Goal: Transaction & Acquisition: Purchase product/service

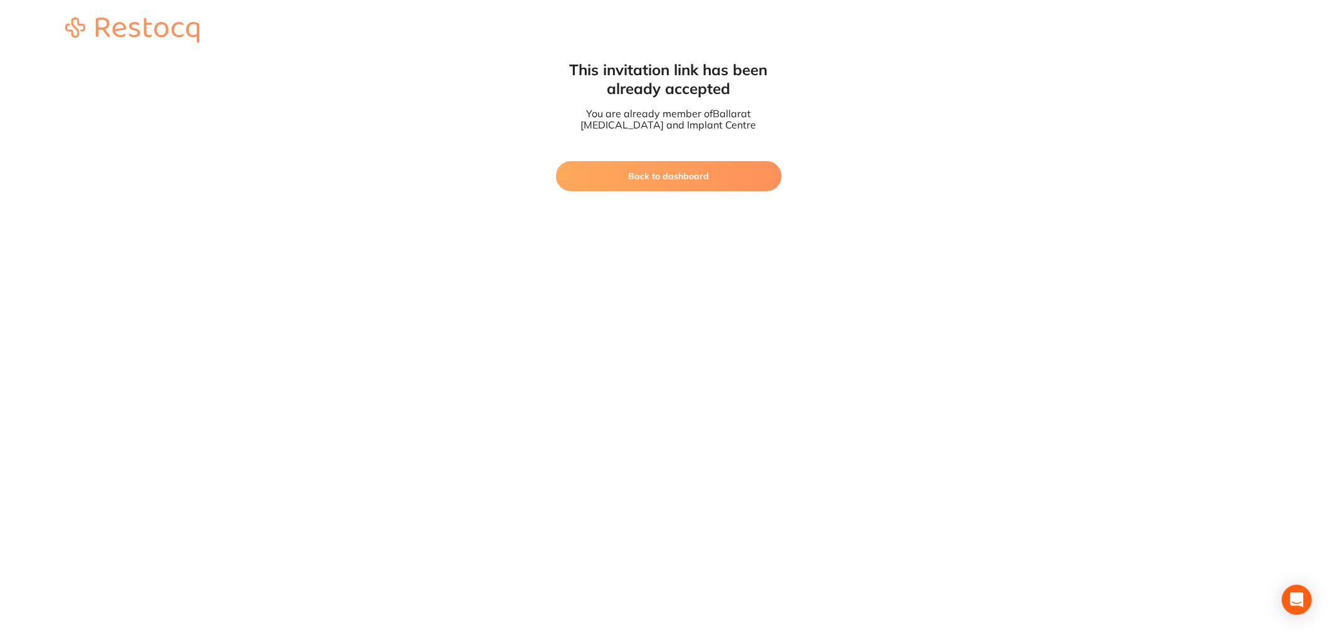
click at [677, 179] on button "Back to dashboard" at bounding box center [669, 176] width 226 height 30
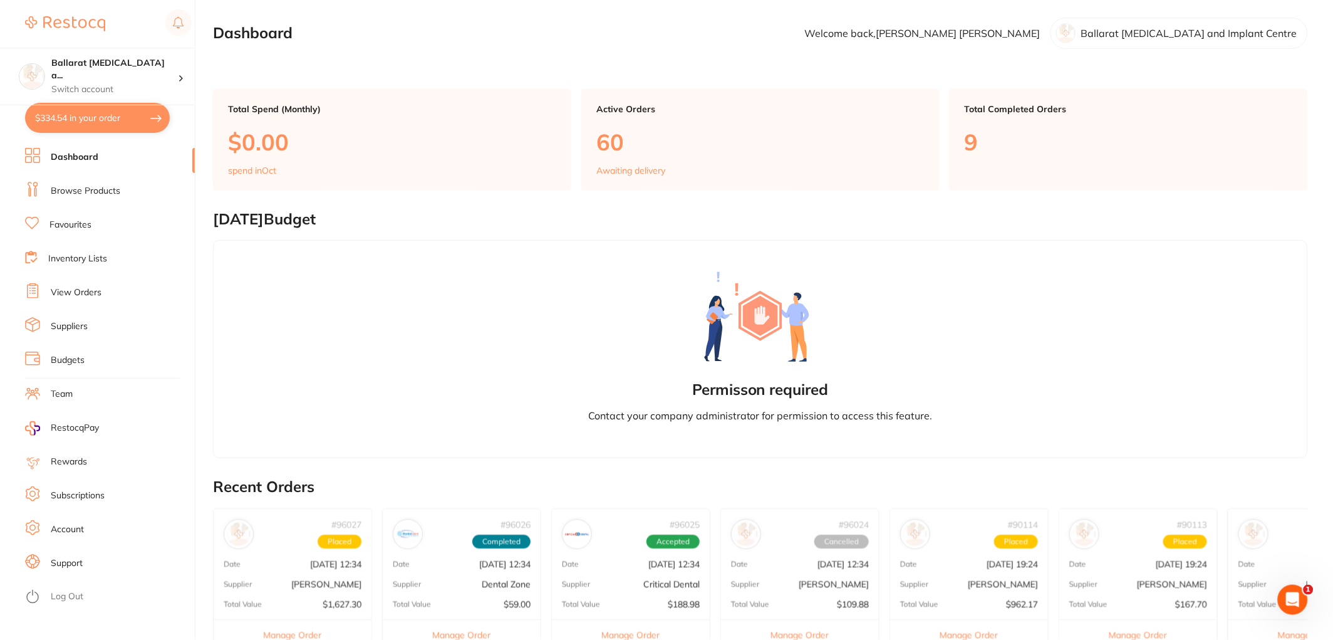
click at [82, 290] on link "View Orders" at bounding box center [76, 292] width 51 height 13
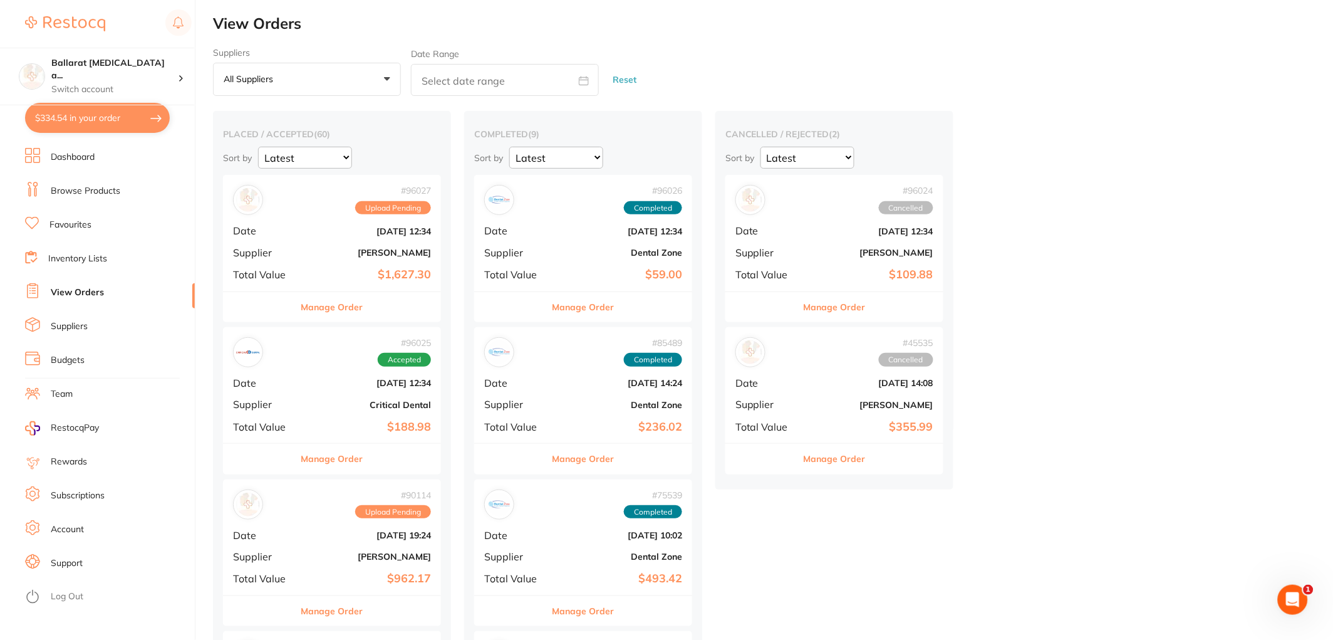
click at [338, 401] on b "Critical Dental" at bounding box center [368, 405] width 125 height 10
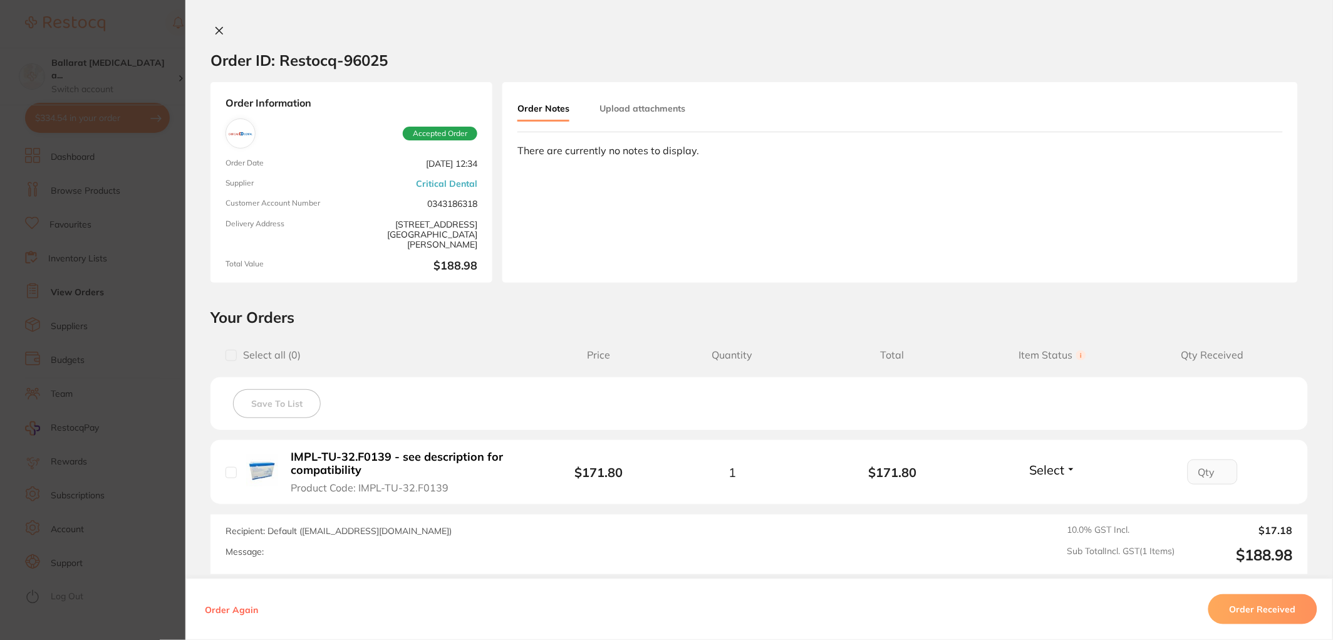
click at [217, 33] on icon at bounding box center [219, 31] width 7 height 7
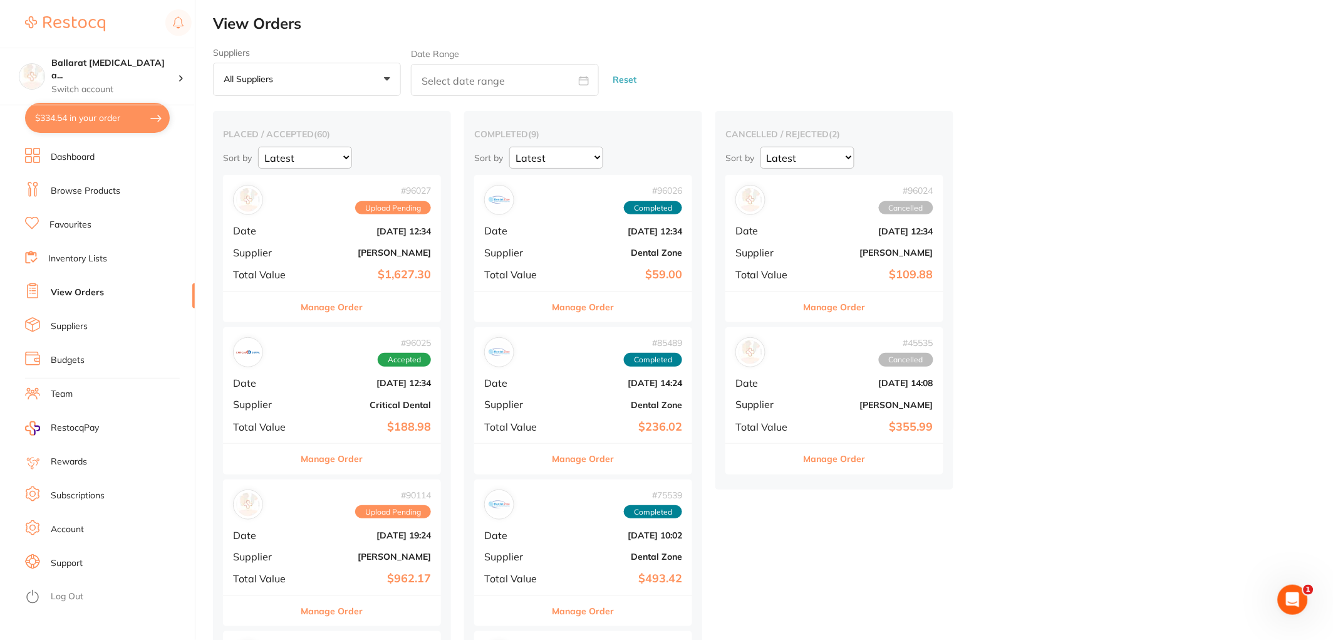
click at [328, 234] on b "[DATE] 12:34" at bounding box center [368, 231] width 125 height 10
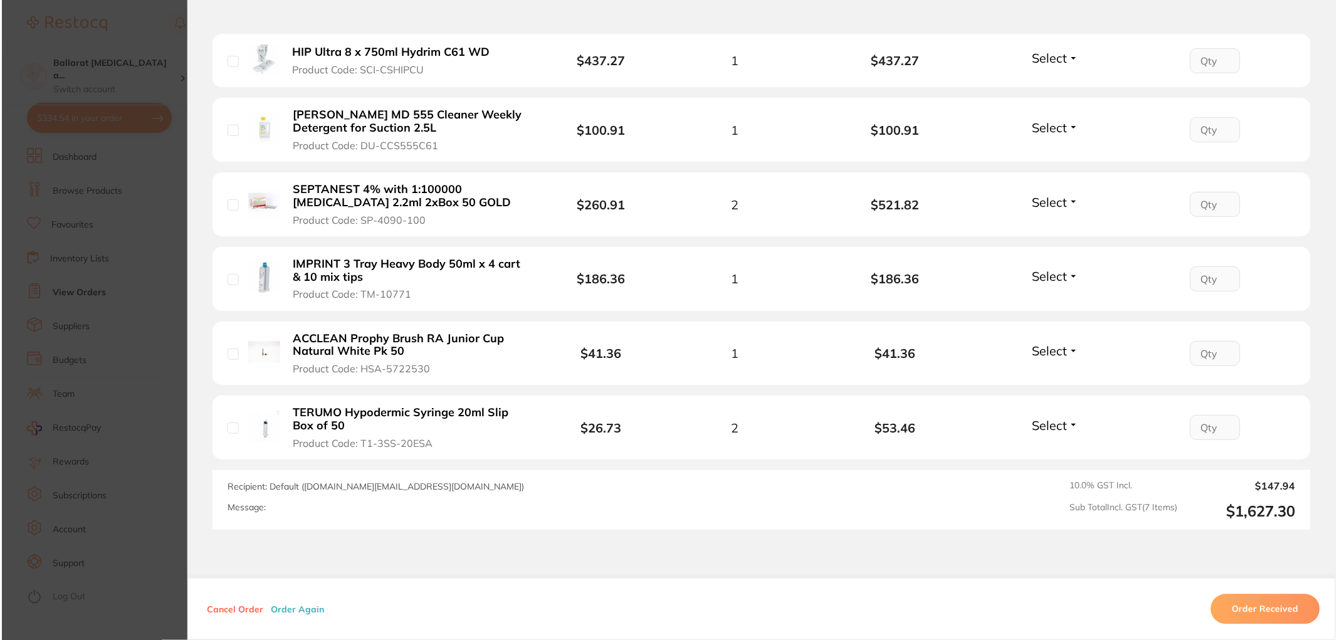
scroll to position [487, 0]
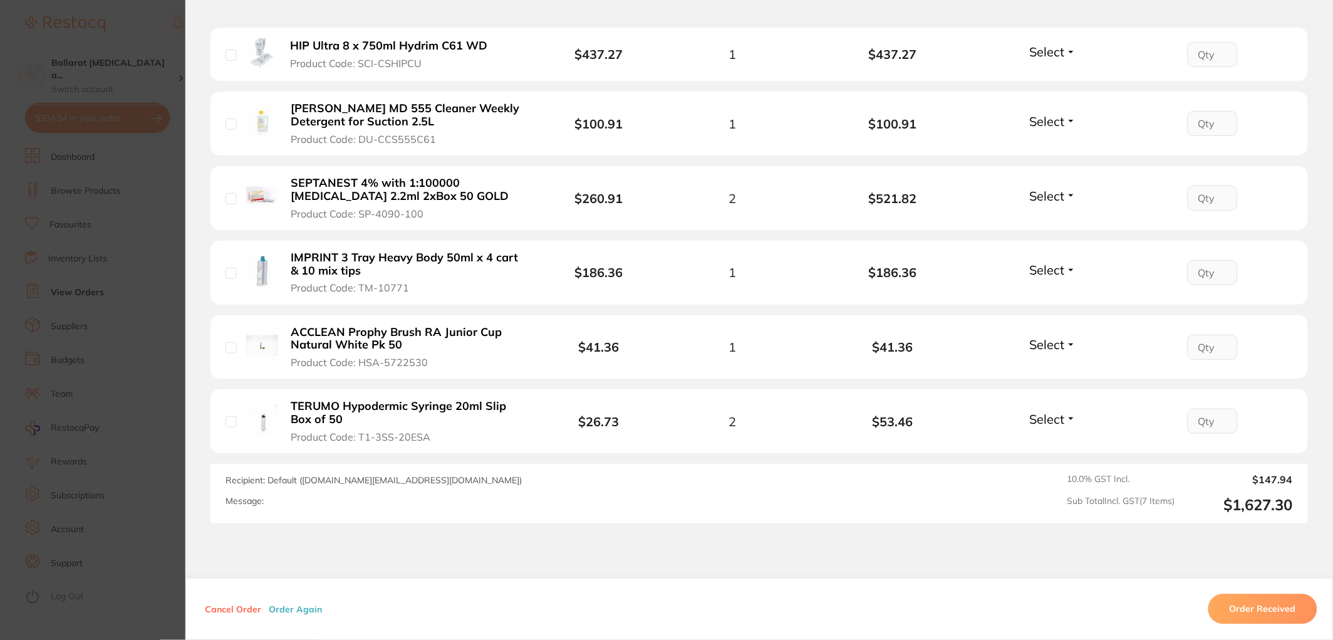
click at [333, 410] on b "TERUMO Hypodermic Syringe 20ml Slip Box of 50" at bounding box center [407, 413] width 232 height 26
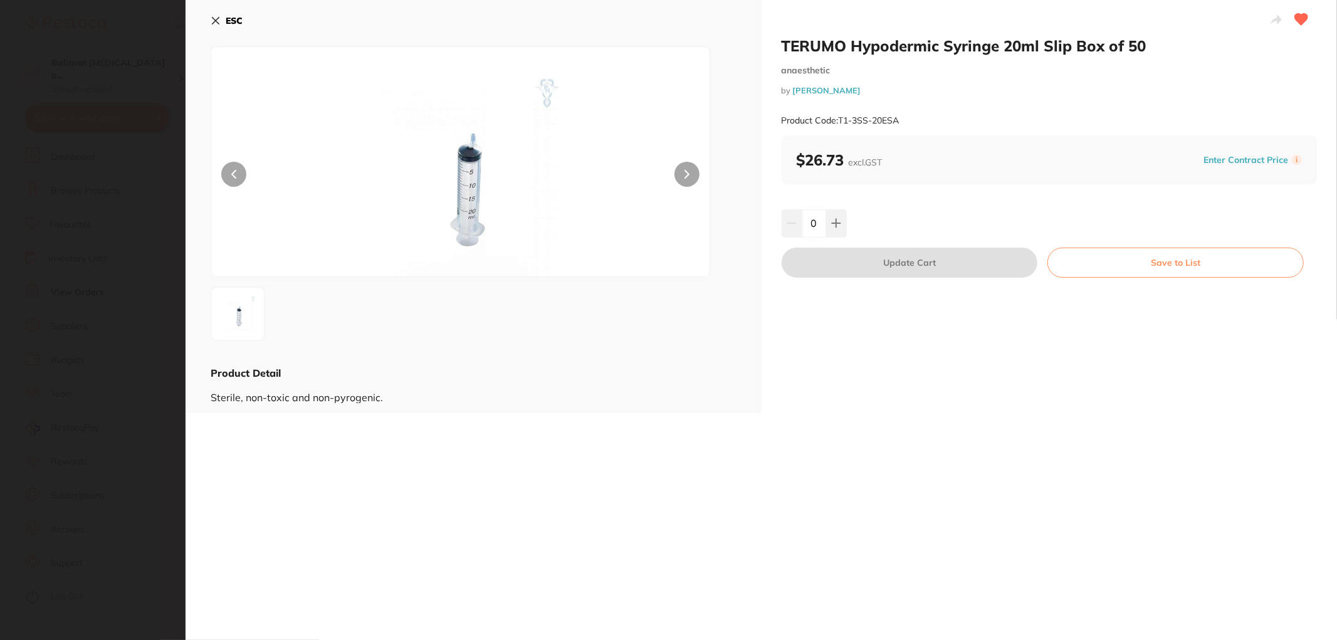
scroll to position [0, 0]
click at [226, 19] on b "ESC" at bounding box center [234, 20] width 17 height 11
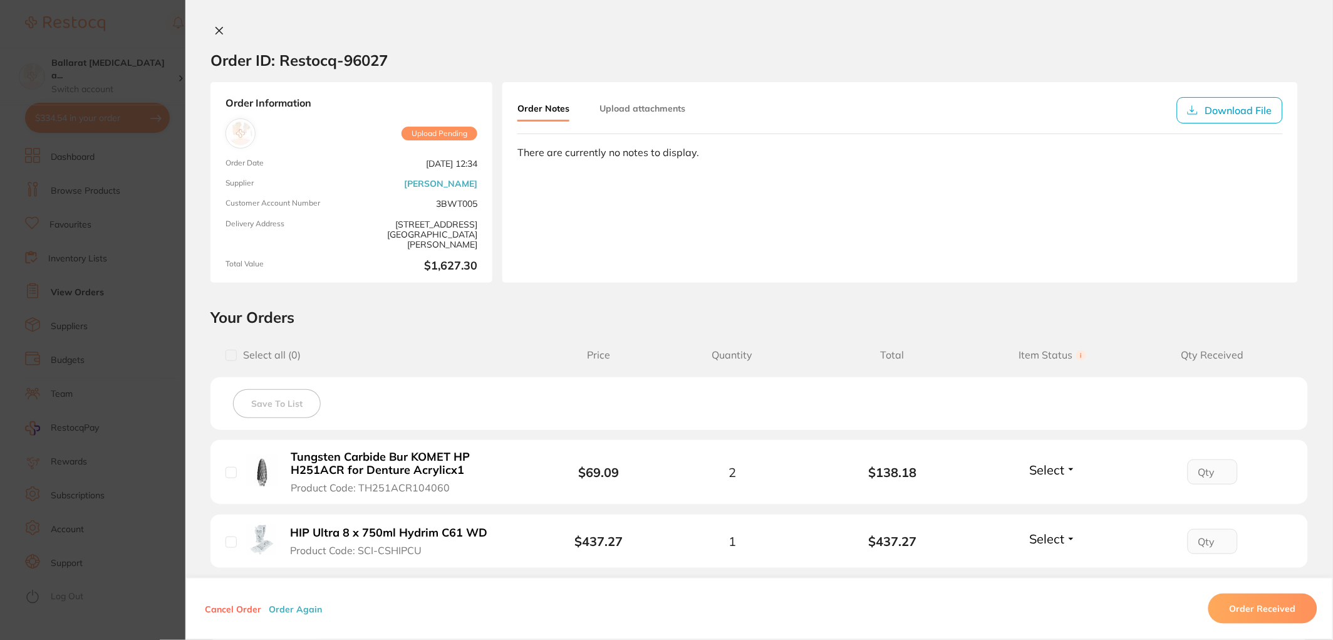
click at [215, 30] on icon at bounding box center [219, 31] width 10 height 10
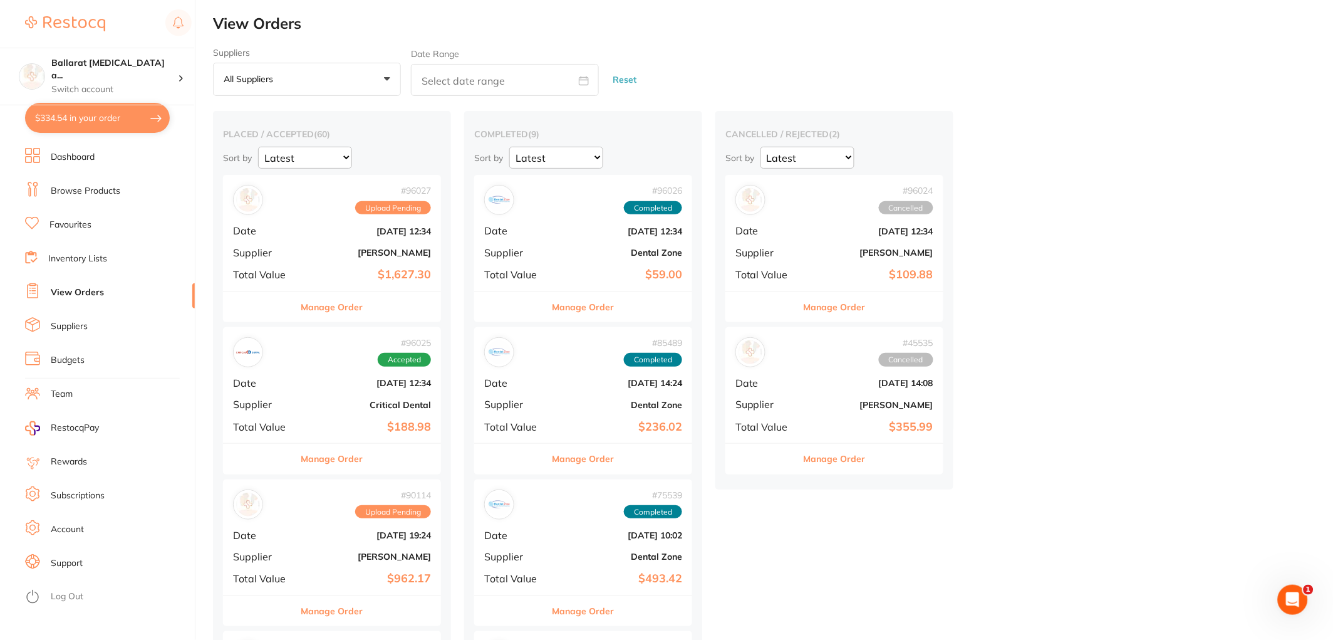
click at [583, 304] on button "Manage Order" at bounding box center [584, 307] width 62 height 30
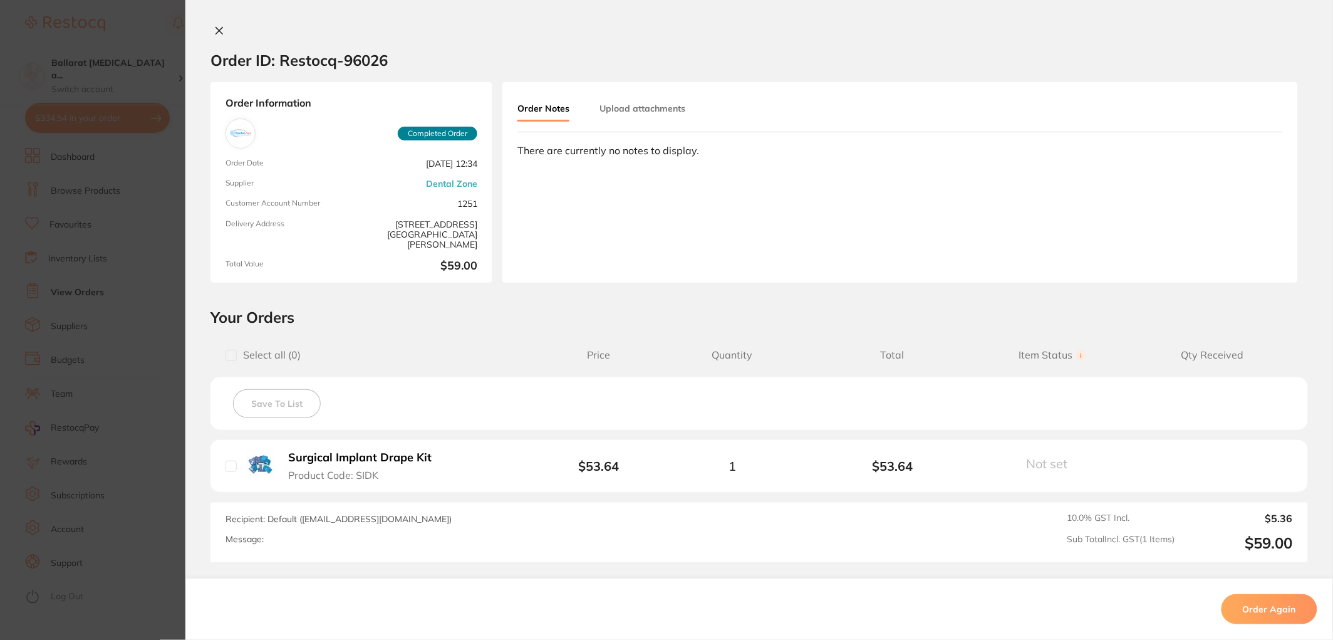
click at [215, 30] on icon at bounding box center [219, 31] width 10 height 10
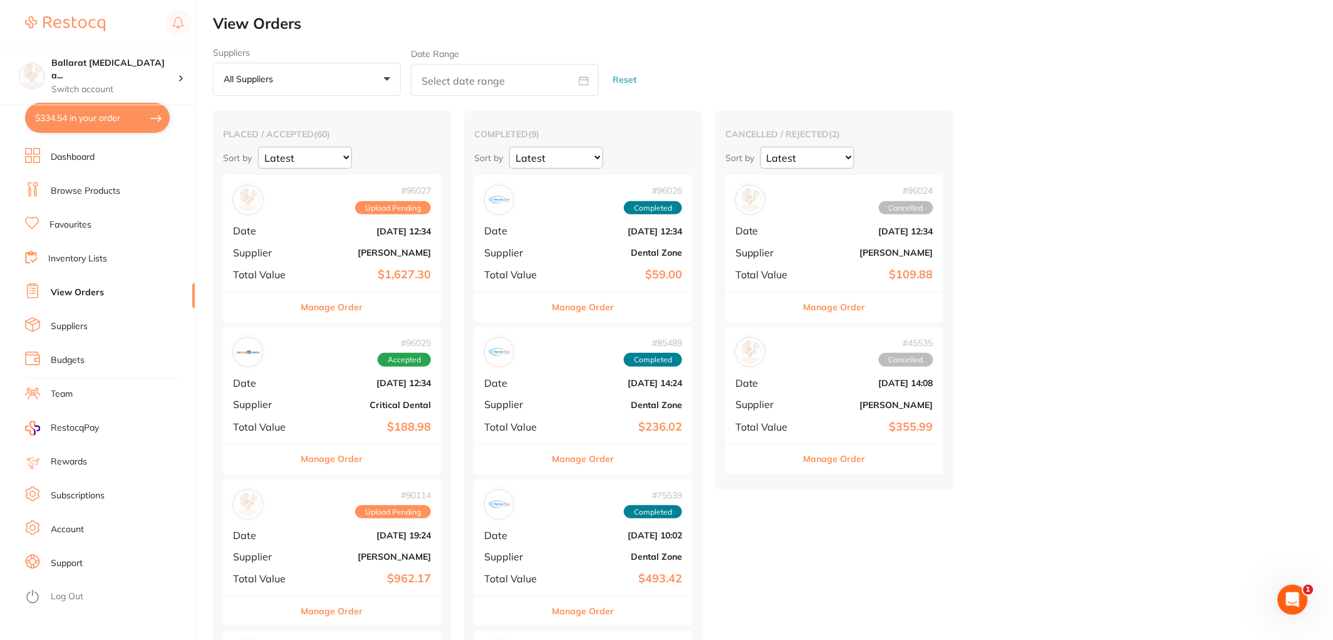
click at [73, 258] on link "Inventory Lists" at bounding box center [77, 259] width 59 height 13
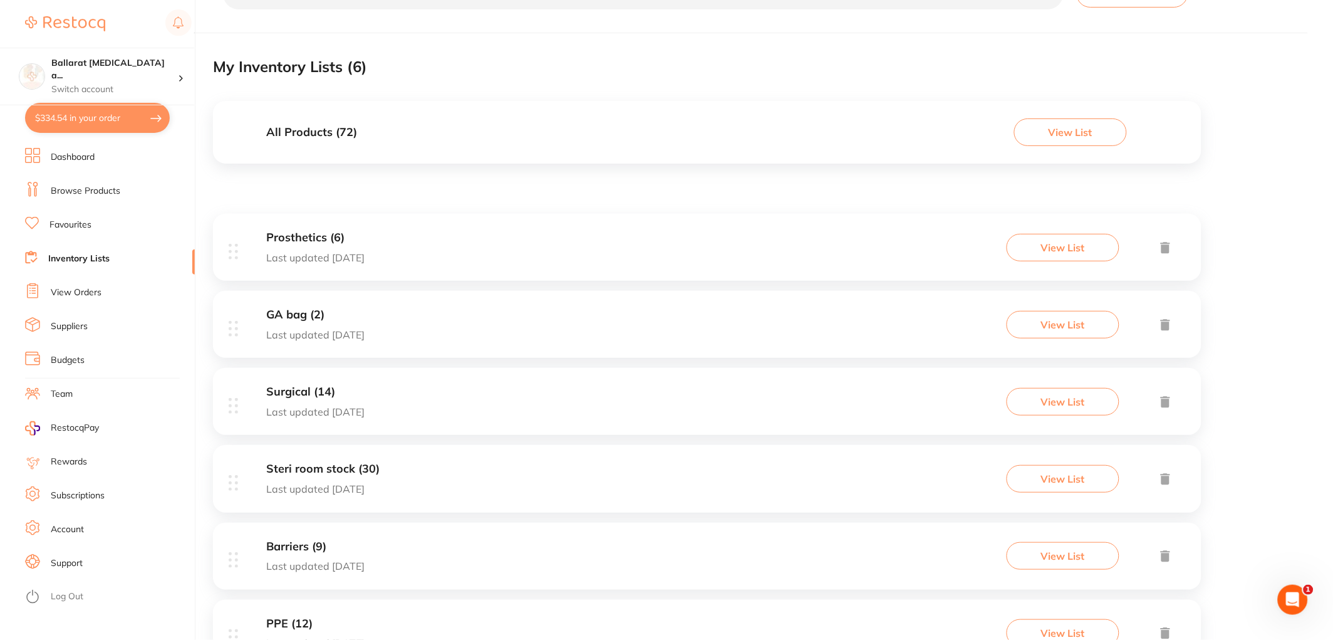
scroll to position [108, 0]
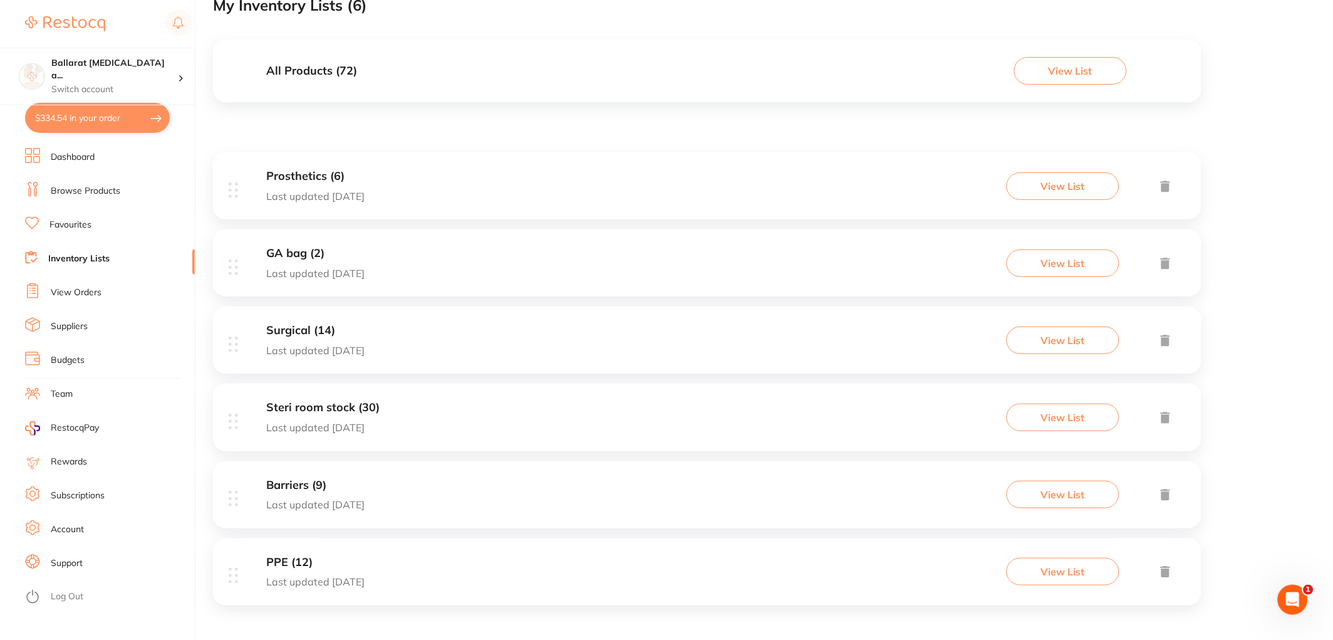
click at [365, 499] on p "Last updated [DATE]" at bounding box center [315, 504] width 98 height 11
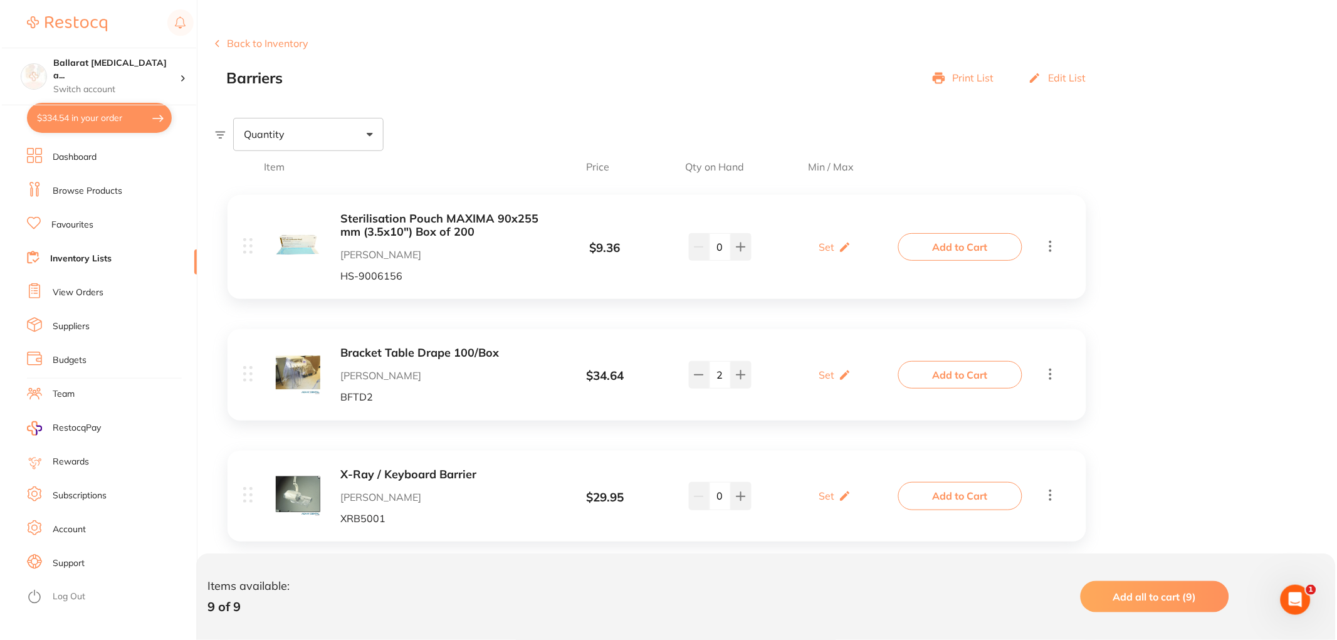
scroll to position [139, 0]
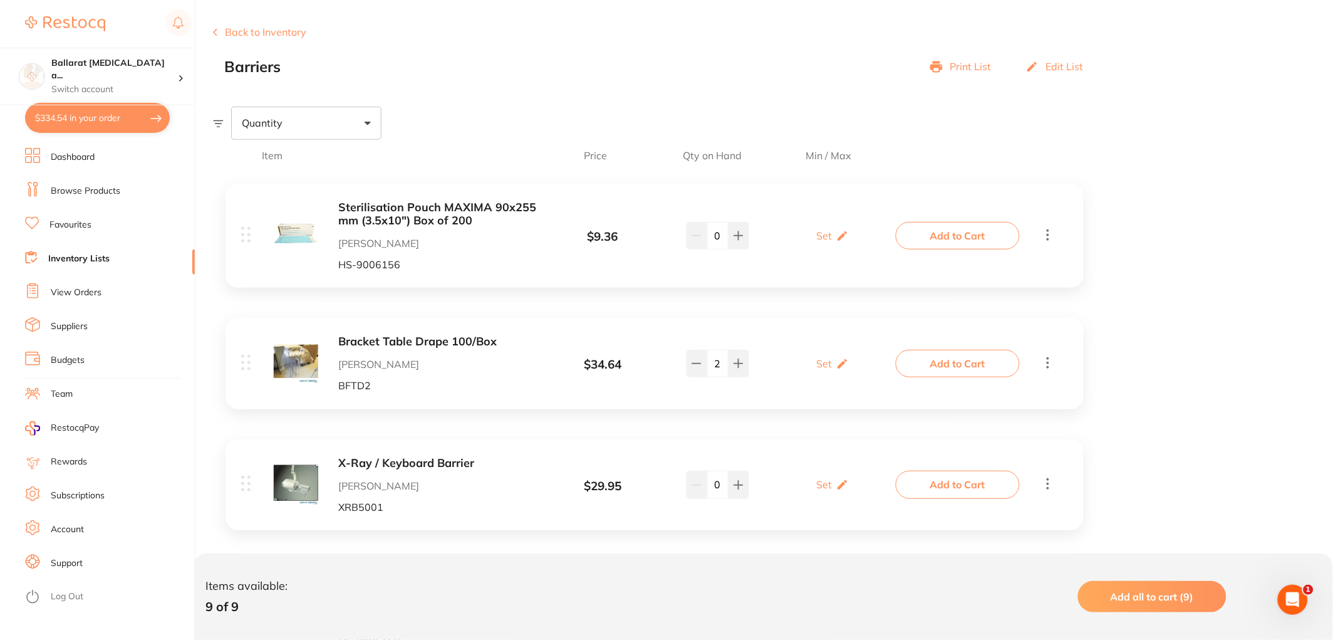
click at [941, 367] on button "Add to Cart" at bounding box center [958, 364] width 124 height 28
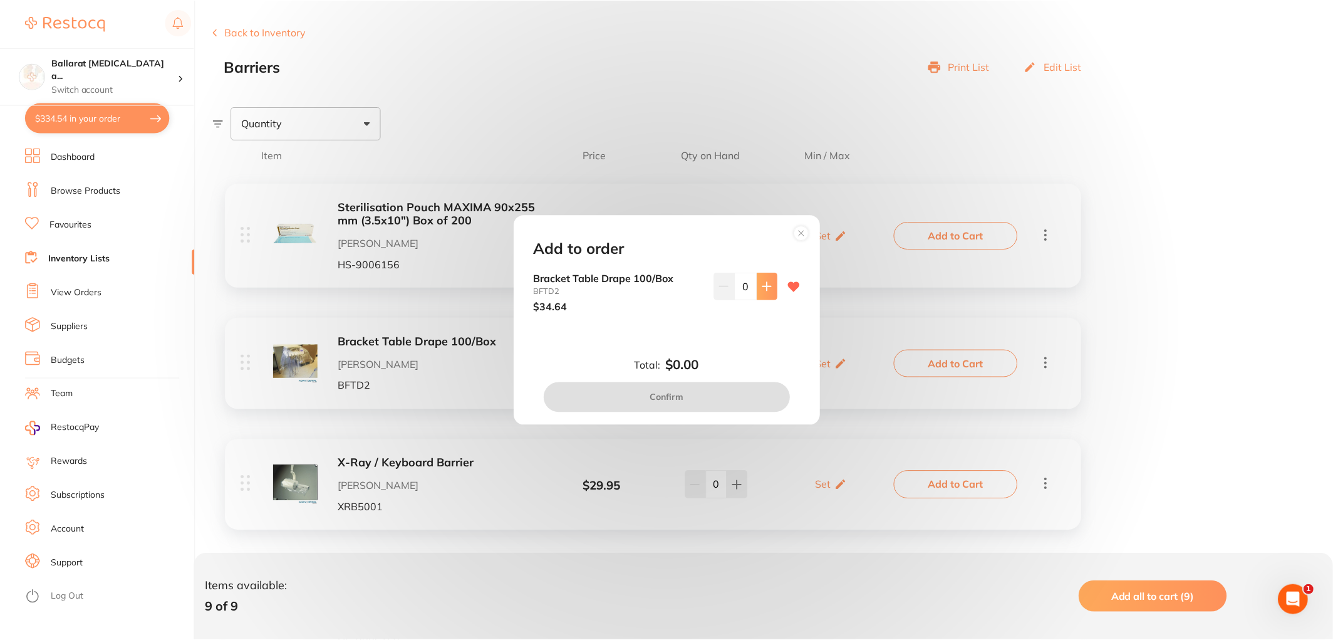
scroll to position [0, 0]
click at [765, 287] on icon at bounding box center [769, 286] width 10 height 10
click at [768, 281] on icon at bounding box center [769, 286] width 10 height 10
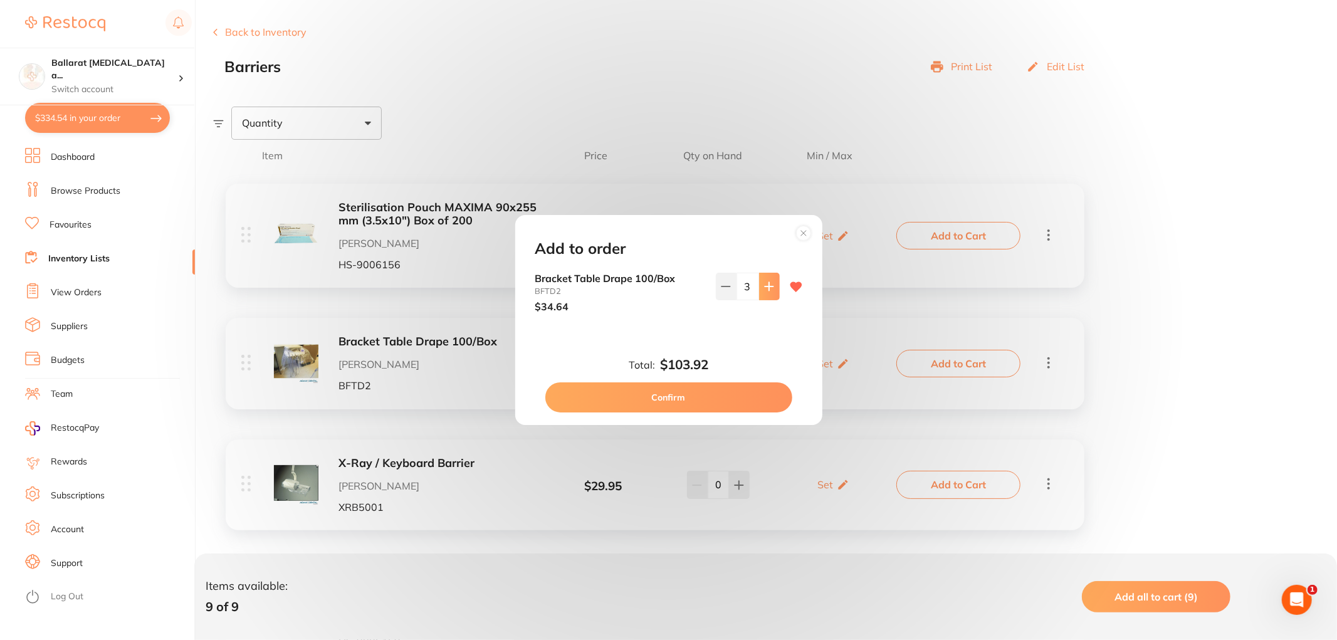
type input "4"
click at [699, 389] on button "Confirm" at bounding box center [668, 397] width 247 height 30
